Goal: Transaction & Acquisition: Purchase product/service

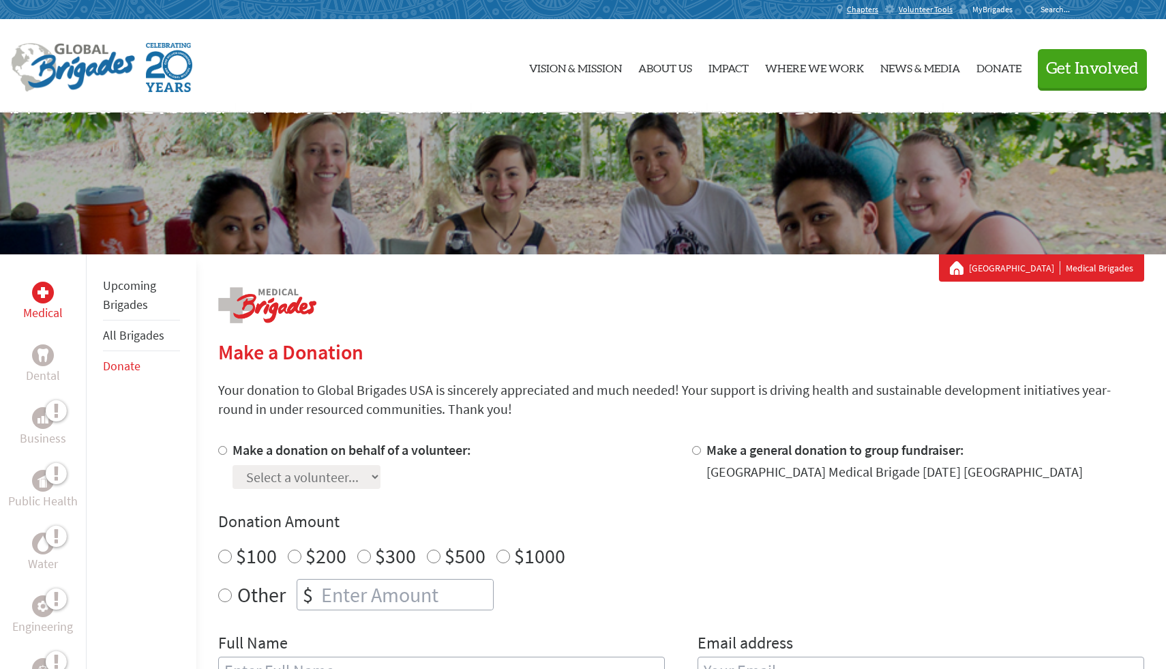
click at [987, 12] on span "MyBrigades" at bounding box center [992, 9] width 40 height 11
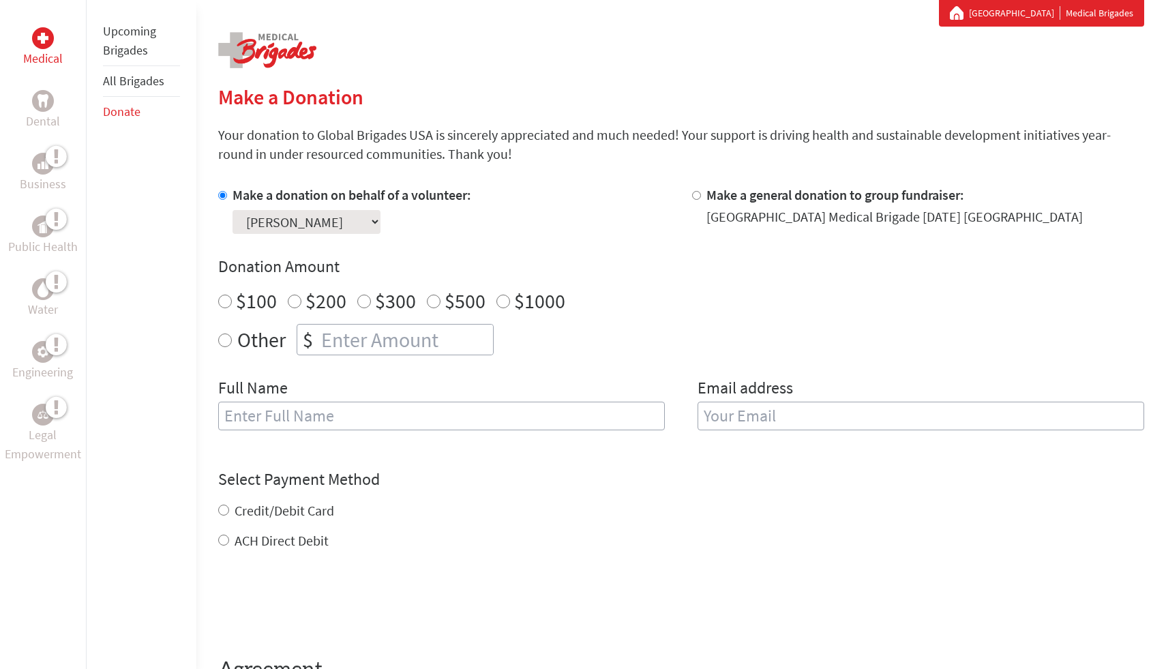
scroll to position [208, 0]
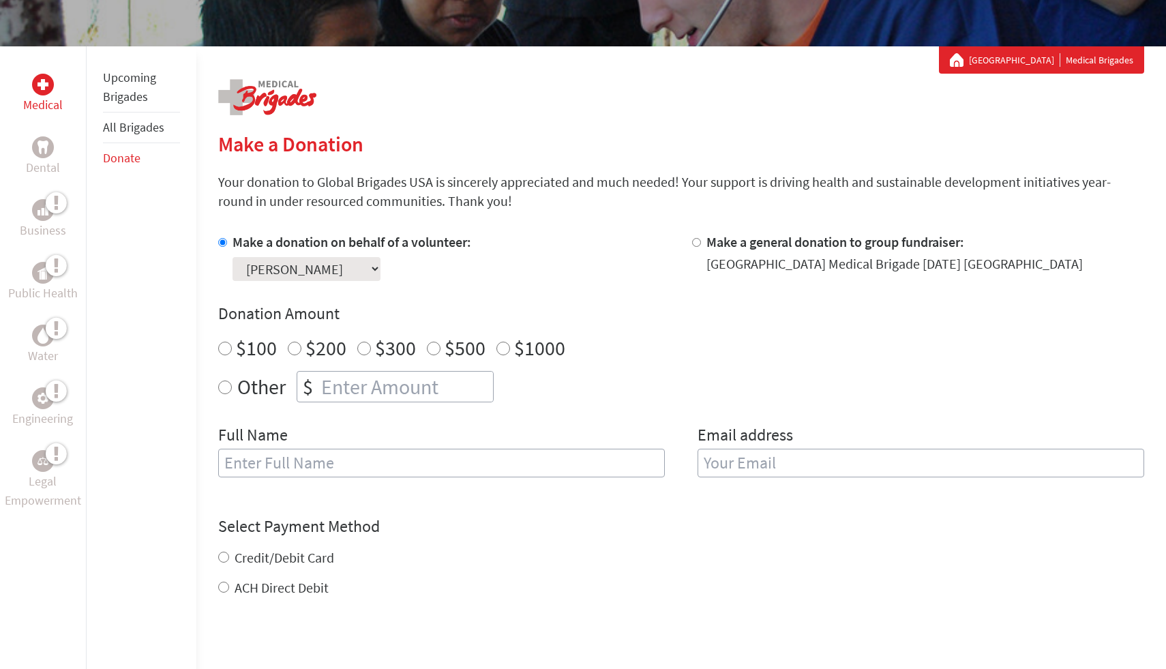
radio input "true"
click at [390, 388] on input "number" at bounding box center [405, 386] width 174 height 30
type input "390"
click at [461, 465] on input "text" at bounding box center [441, 462] width 446 height 29
type input "Allison Marie DiFalco"
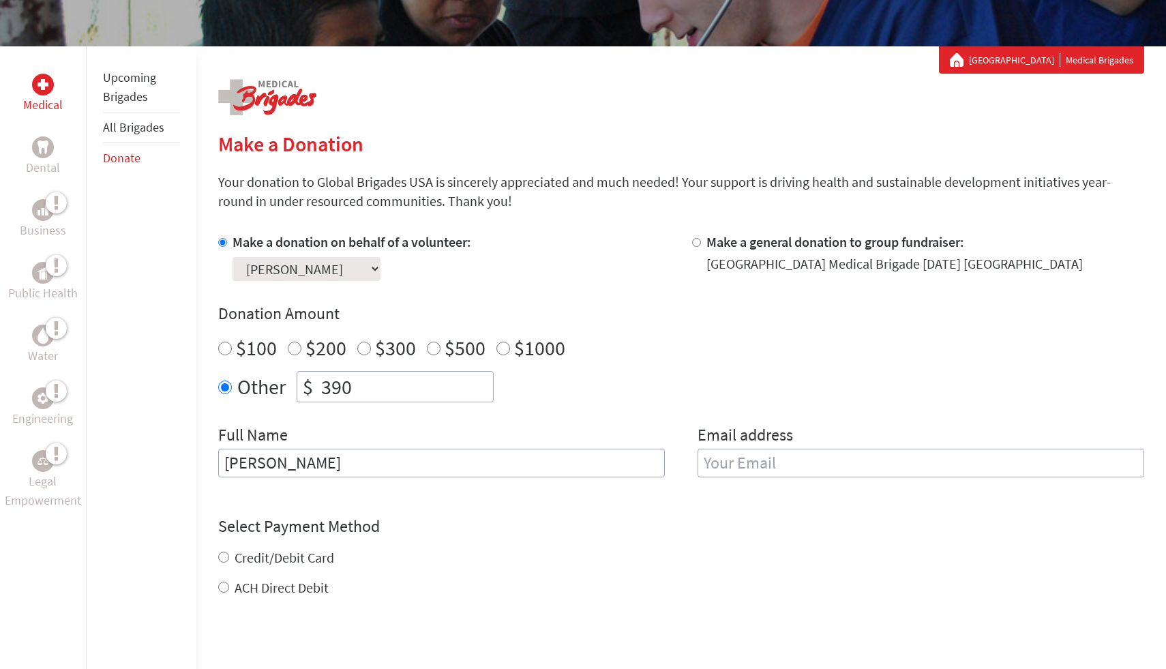
type input "[EMAIL_ADDRESS][DOMAIN_NAME]"
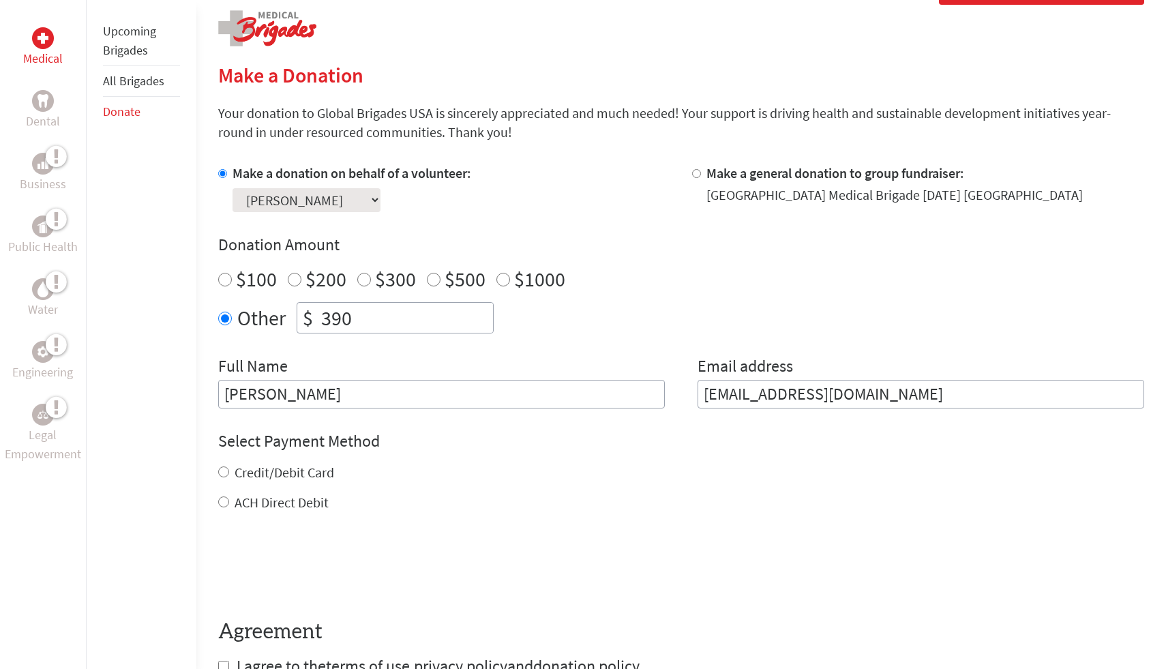
scroll to position [282, 0]
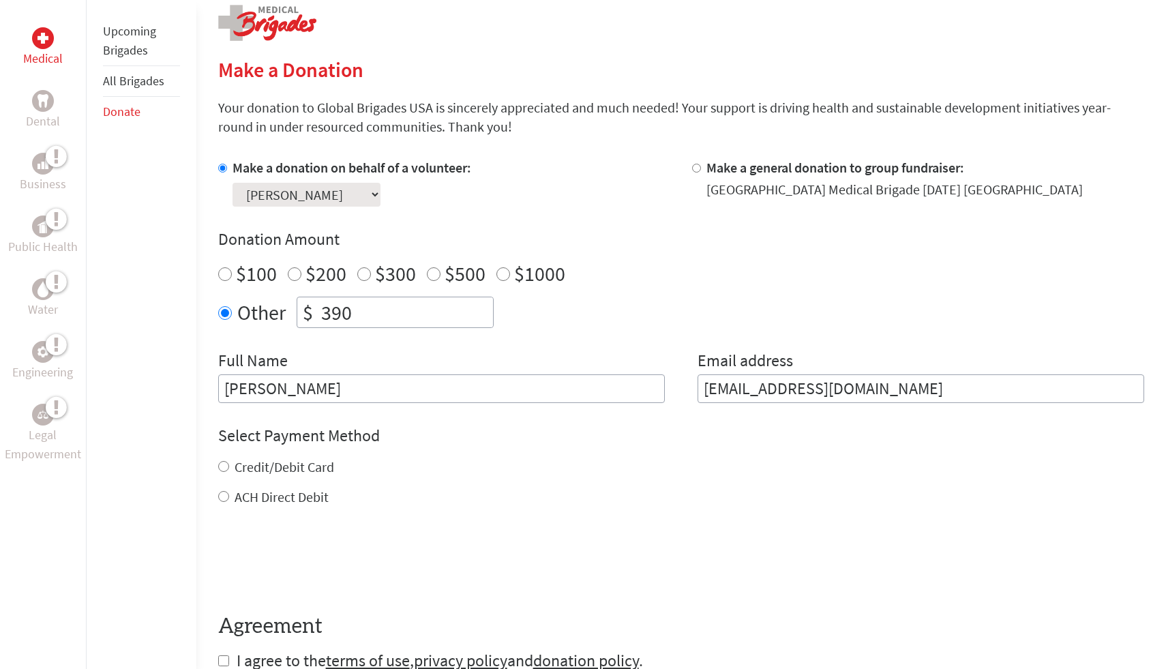
click at [222, 466] on input "Credit/Debit Card" at bounding box center [223, 466] width 11 height 11
radio input "true"
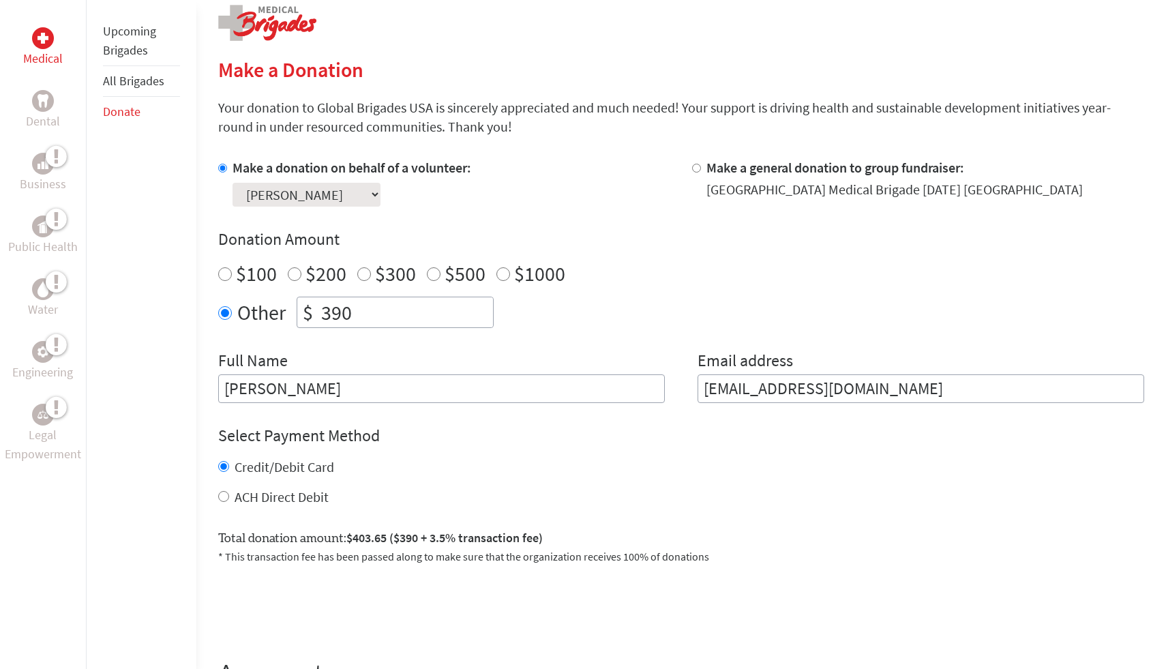
click at [379, 307] on input "390" at bounding box center [405, 312] width 174 height 30
type input "387"
click at [596, 510] on form "Make a donation on behalf of a volunteer: Select a volunteer... Adeline Arvidso…" at bounding box center [681, 438] width 926 height 560
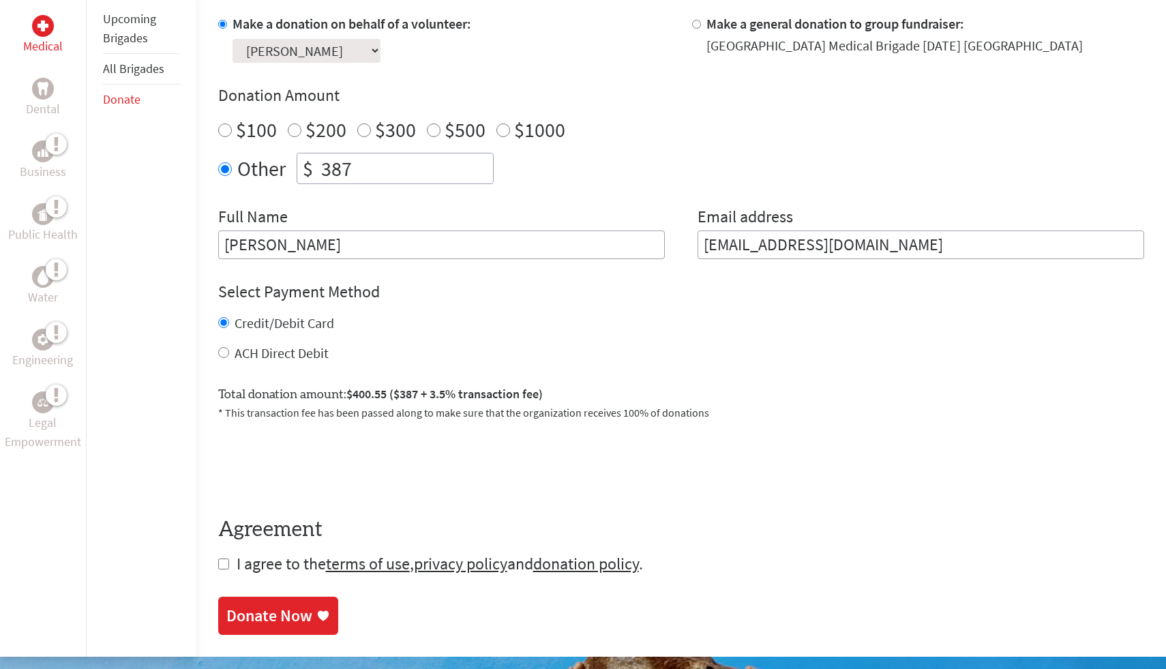
scroll to position [444, 0]
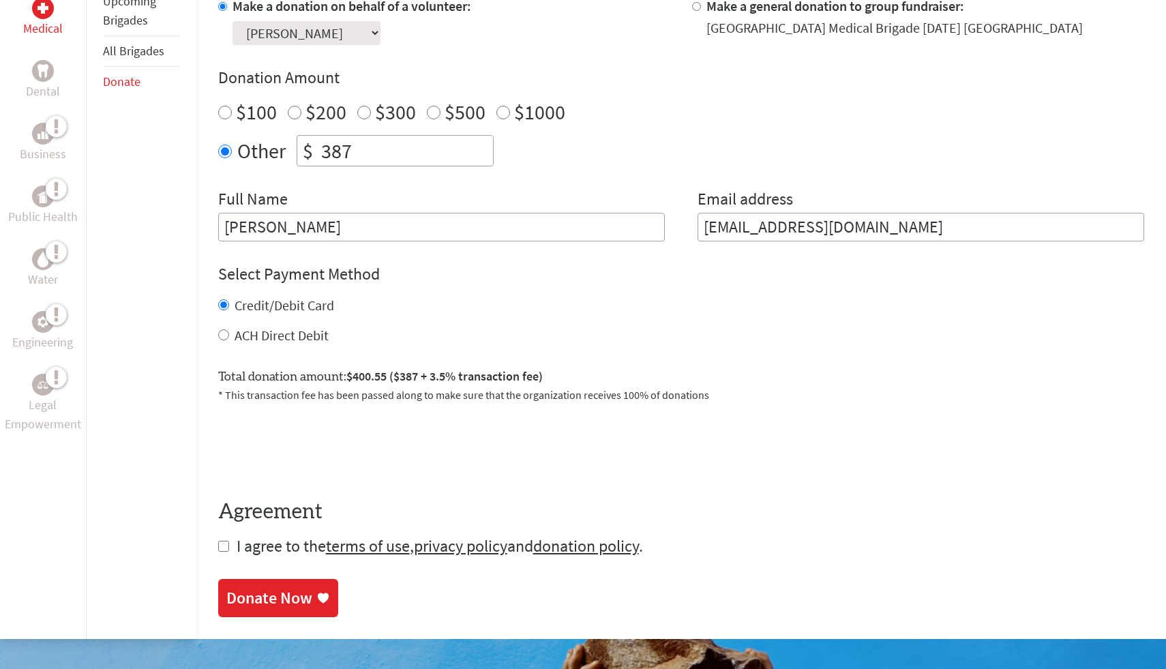
click at [224, 538] on form "Make a donation on behalf of a volunteer: Select a volunteer... Adeline Arvidso…" at bounding box center [681, 277] width 926 height 560
click at [224, 542] on input "checkbox" at bounding box center [223, 545] width 11 height 11
checkbox input "true"
click at [294, 608] on div "Donate Now" at bounding box center [269, 599] width 86 height 22
